Goal: Information Seeking & Learning: Compare options

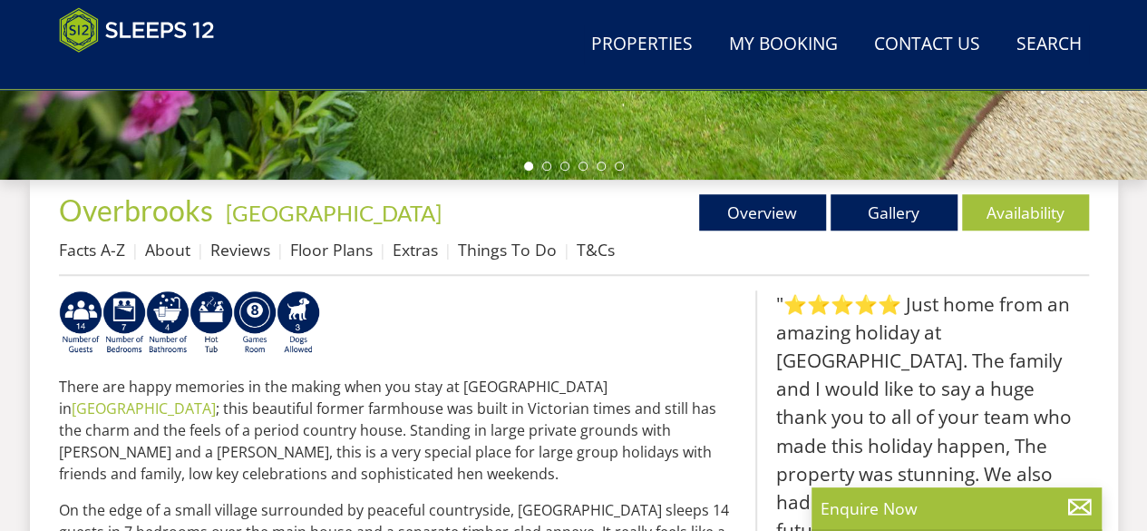
scroll to position [635, 0]
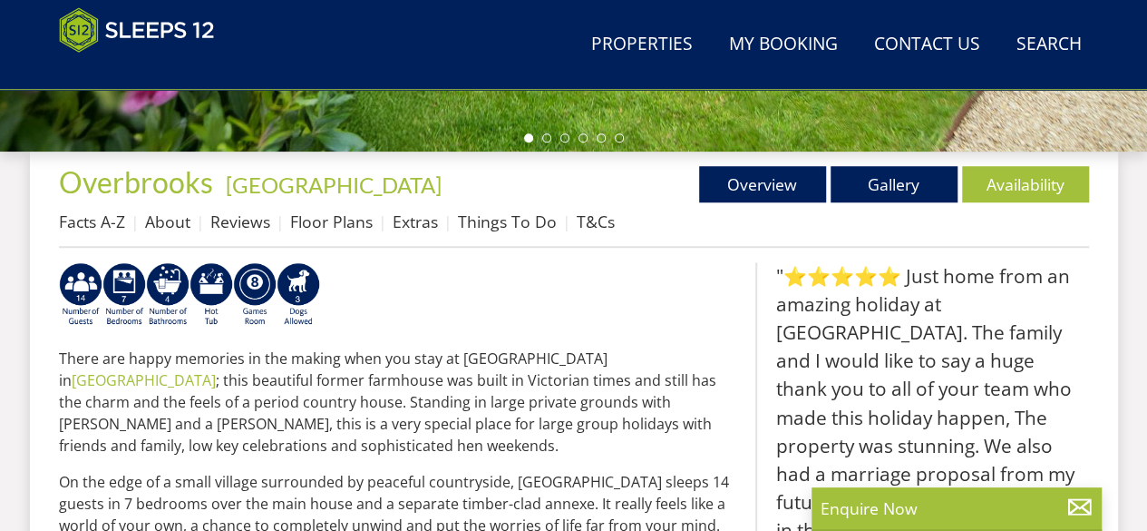
drag, startPoint x: 63, startPoint y: 151, endPoint x: 210, endPoint y: 150, distance: 147.8
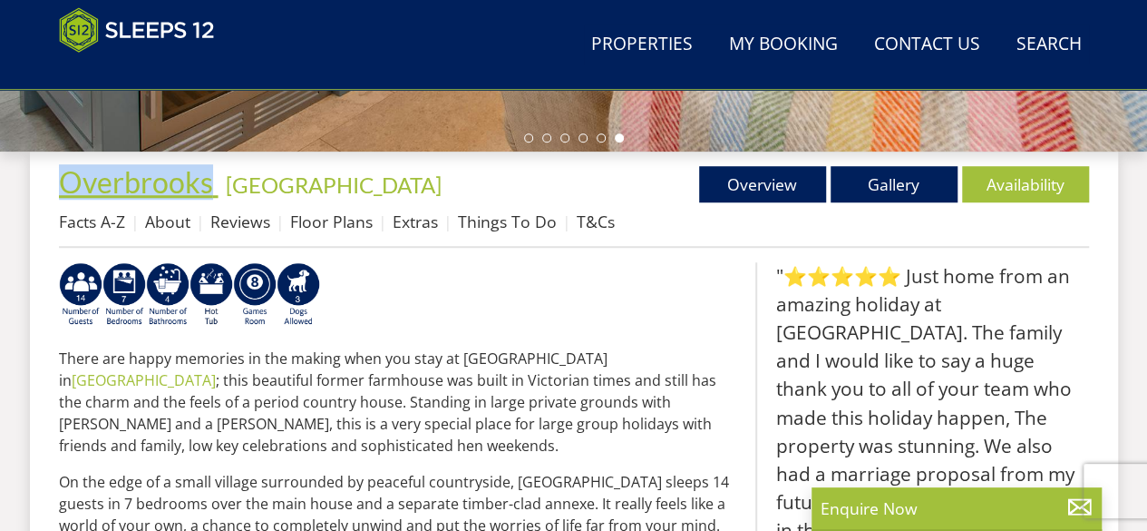
drag, startPoint x: 62, startPoint y: 162, endPoint x: 212, endPoint y: 163, distance: 150.5
copy span "Overbrooks"
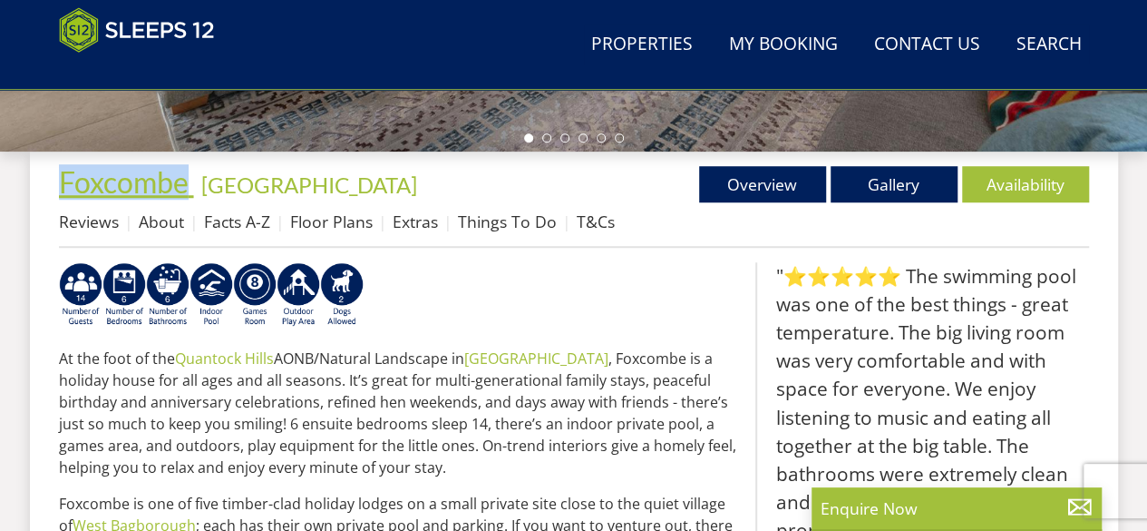
drag, startPoint x: 56, startPoint y: 157, endPoint x: 181, endPoint y: 175, distance: 126.5
copy span "Foxcombe"
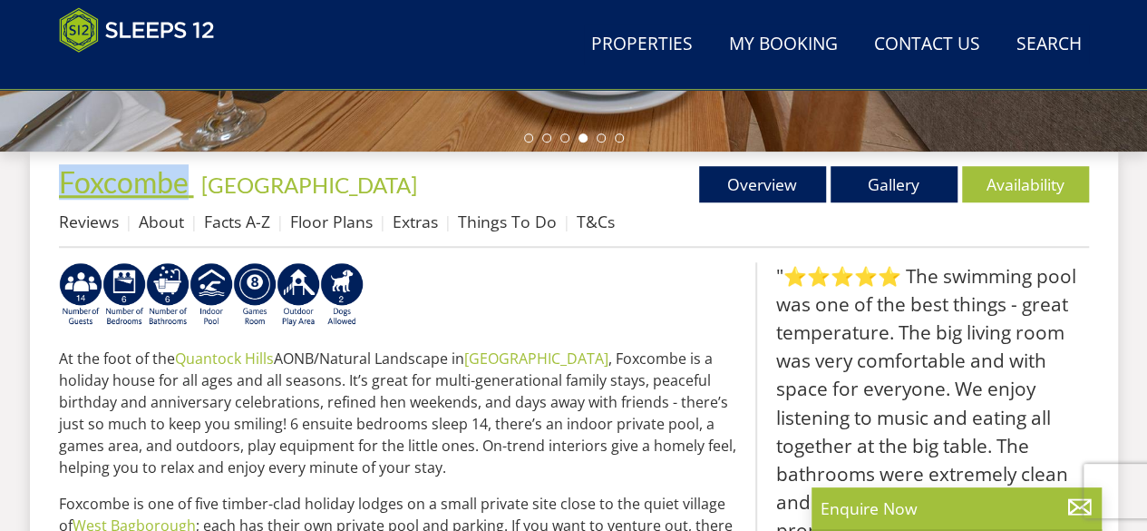
copy span "Foxcombe"
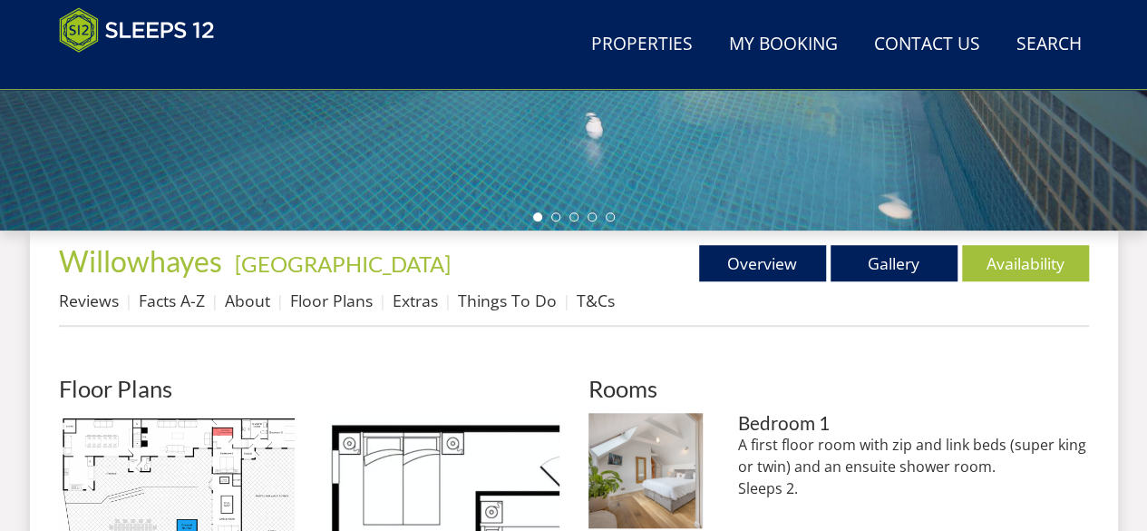
scroll to position [560, 0]
